Goal: Information Seeking & Learning: Learn about a topic

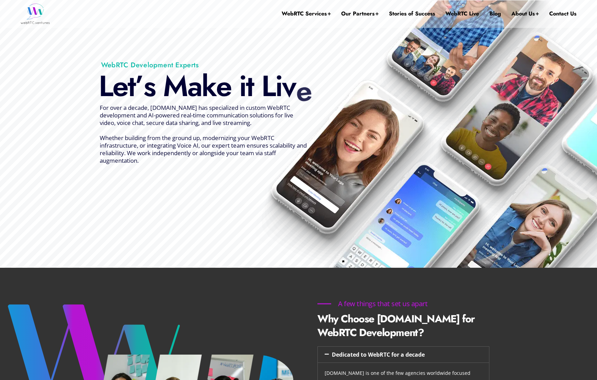
drag, startPoint x: 156, startPoint y: 81, endPoint x: 225, endPoint y: 84, distance: 69.5
click at [225, 84] on div "L e t ’ s M a k e i t L i v e !" at bounding box center [212, 86] width 226 height 31
click at [225, 84] on div "e" at bounding box center [223, 86] width 15 height 31
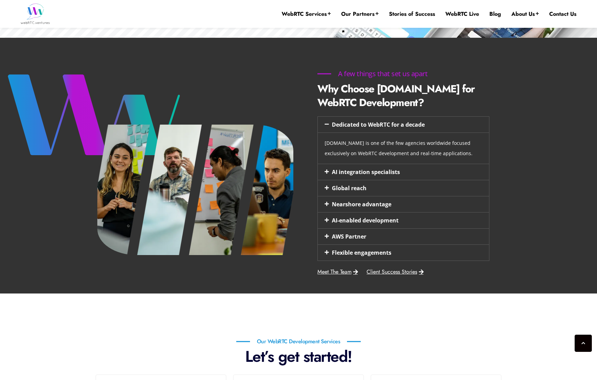
scroll to position [491, 0]
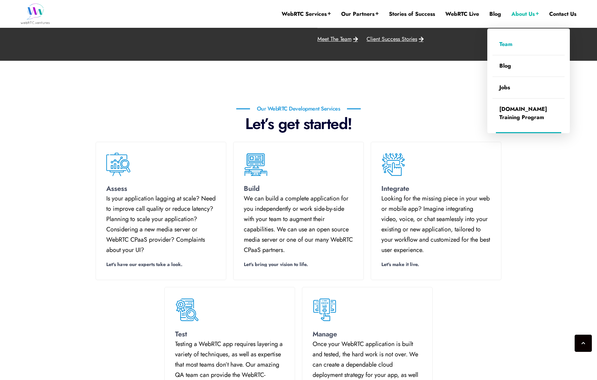
click at [512, 42] on link "Team" at bounding box center [528, 44] width 72 height 21
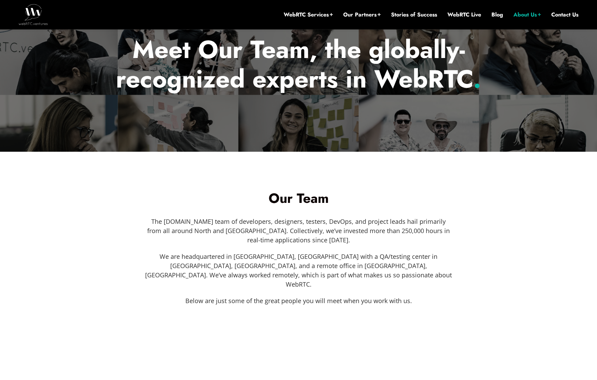
scroll to position [164, 0]
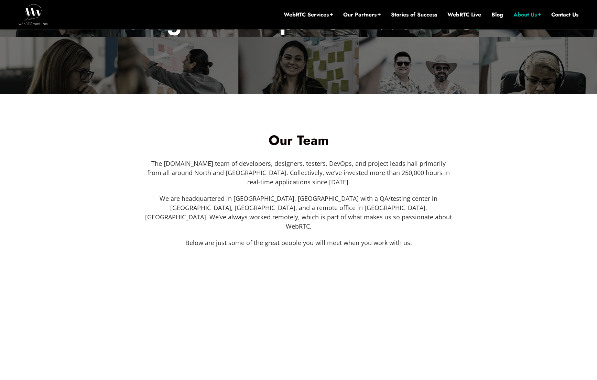
click at [462, 214] on div "Our Team The [DOMAIN_NAME] team of developers, designers, testers, DevOps, and …" at bounding box center [298, 190] width 392 height 121
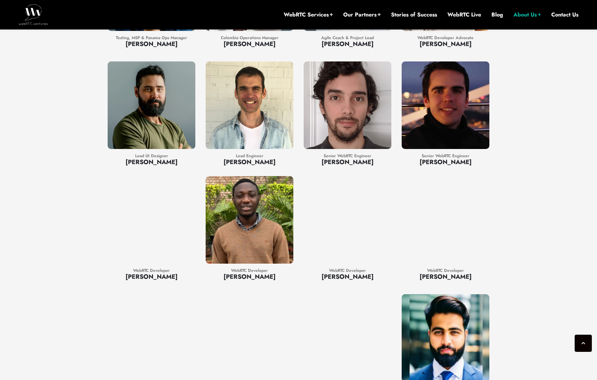
scroll to position [956, 0]
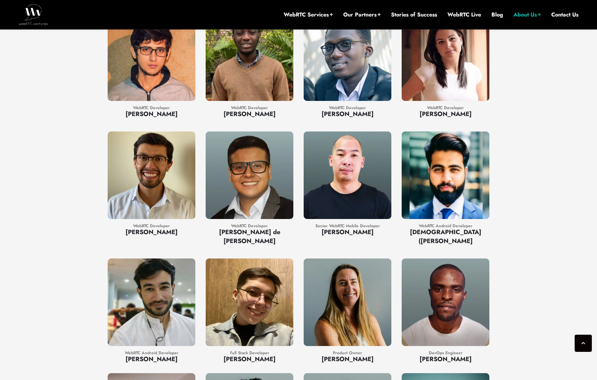
click at [544, 184] on section "Founder - CEO [PERSON_NAME] Chief Operating Officer [PERSON_NAME] Chief Technic…" at bounding box center [298, 74] width 597 height 868
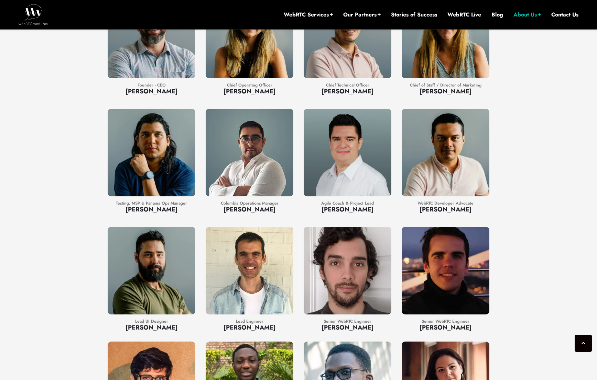
scroll to position [0, 0]
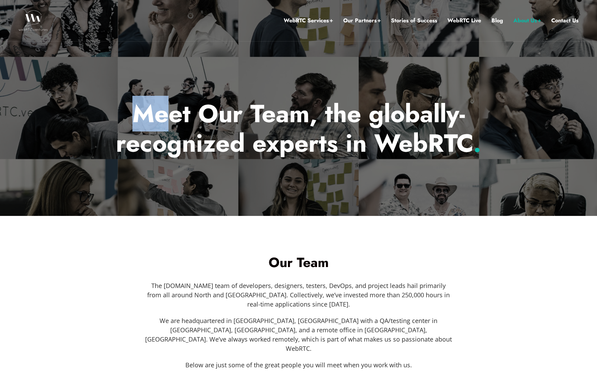
drag, startPoint x: 105, startPoint y: 107, endPoint x: 183, endPoint y: 113, distance: 78.9
click at [183, 113] on h1 "Meet Our Team, the globally-recognized experts in WebRTC ." at bounding box center [298, 128] width 402 height 59
drag, startPoint x: 184, startPoint y: 113, endPoint x: 18, endPoint y: 52, distance: 177.1
click at [184, 113] on h1 "Meet Our Team, the globally-recognized experts in WebRTC ." at bounding box center [298, 128] width 402 height 59
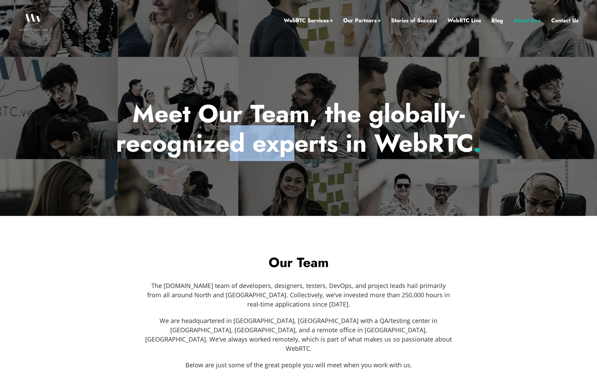
drag, startPoint x: 271, startPoint y: 148, endPoint x: 287, endPoint y: 148, distance: 16.2
click at [287, 148] on h1 "Meet Our Team, the globally-recognized experts in WebRTC ." at bounding box center [298, 128] width 402 height 59
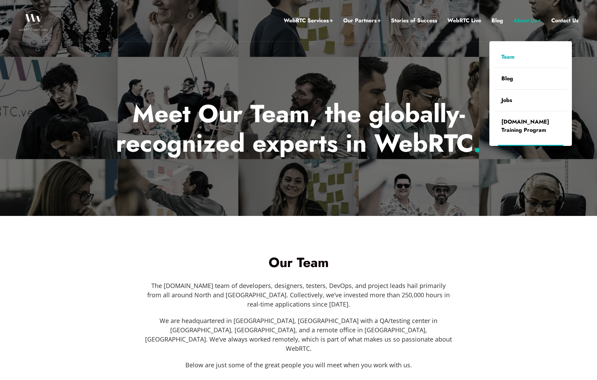
click at [534, 20] on link "About Us" at bounding box center [526, 20] width 27 height 9
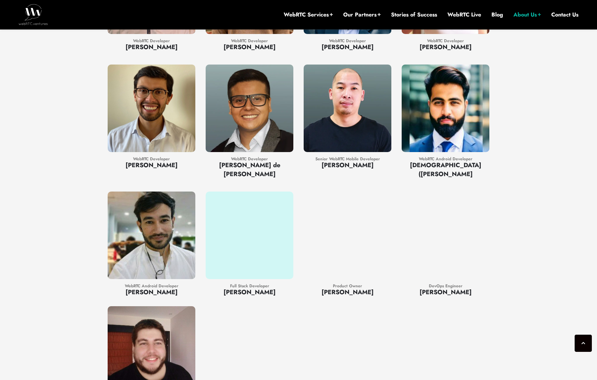
scroll to position [1049, 0]
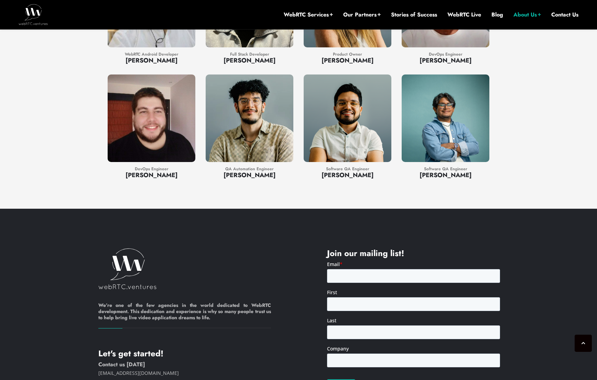
scroll to position [1304, 0]
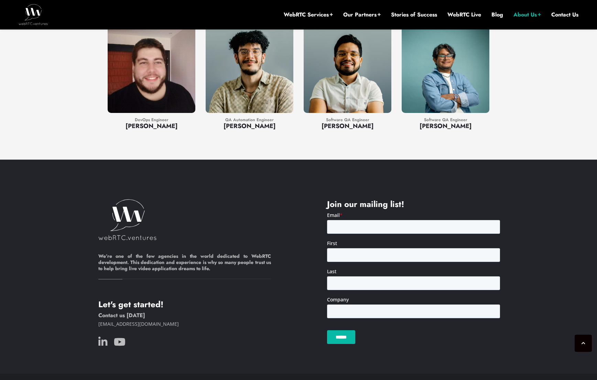
click at [548, 238] on div "We’re one of the few agencies in the world dedicated to WebRTC development. Thi…" at bounding box center [298, 274] width 597 height 151
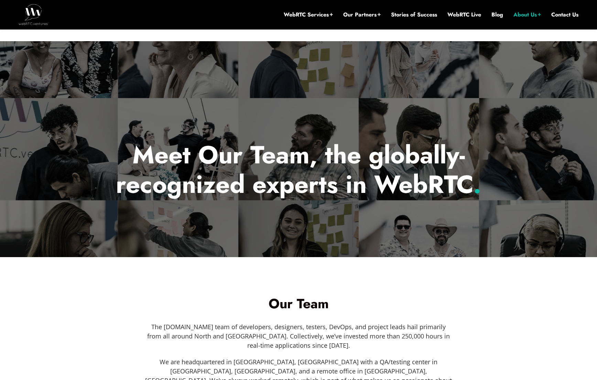
scroll to position [70, 0]
